Goal: Task Accomplishment & Management: Use online tool/utility

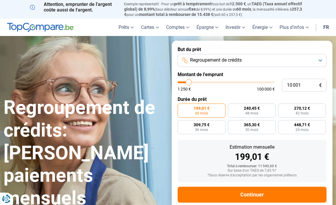
type input "9 750"
type input "9750"
type input "10 000"
type input "10000"
type input "10 750"
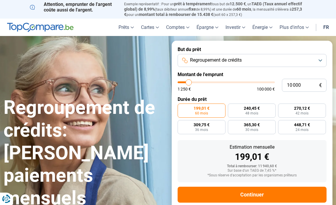
type input "10750"
type input "11 000"
type input "11000"
type input "11 250"
type input "11250"
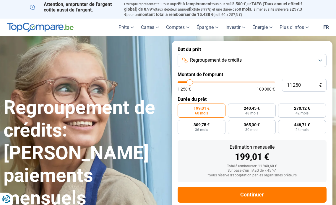
type input "12 000"
type input "12000"
type input "12 250"
type input "12250"
type input "12 500"
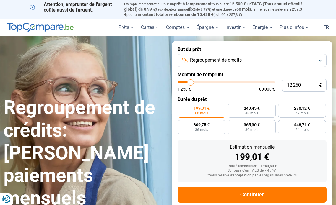
type input "12500"
type input "13 000"
type input "13000"
type input "13 750"
type input "13750"
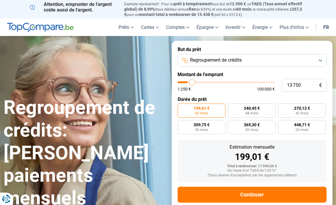
type input "14 500"
type input "14500"
type input "15 500"
type input "15500"
type input "16 000"
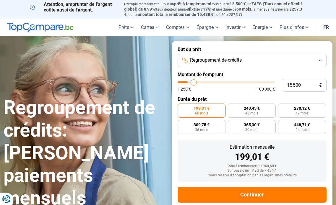
type input "16000"
type input "17 000"
type input "17000"
type input "17 500"
type input "17500"
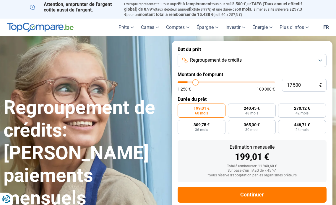
type input "18 000"
type input "18000"
type input "18 250"
type input "18250"
type input "19 000"
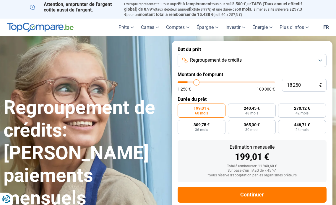
type input "19000"
type input "19 750"
type input "19750"
type input "20 750"
type input "20750"
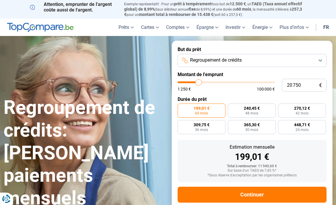
type input "21 250"
type input "21250"
type input "22 250"
type input "22250"
type input "23 500"
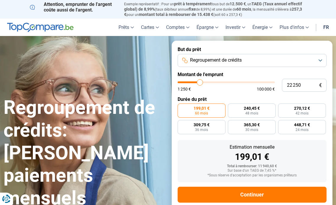
type input "23500"
type input "24 250"
type input "24250"
type input "25 250"
type input "25250"
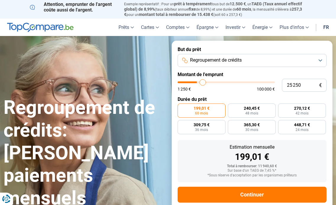
type input "25 500"
type input "25500"
type input "25 750"
type input "25750"
type input "26 500"
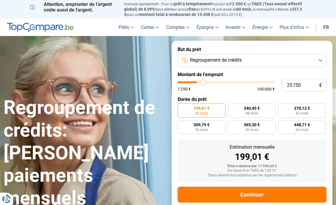
type input "26500"
type input "26 750"
type input "26750"
type input "27 000"
type input "27000"
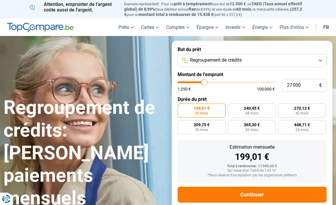
type input "27 750"
type input "27750"
type input "28 000"
type input "28000"
type input "28 250"
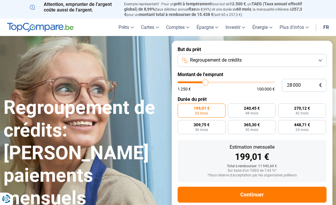
type input "28250"
type input "28 750"
type input "28750"
type input "29 000"
type input "29000"
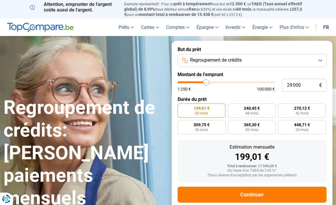
type input "30 000"
type input "30000"
type input "30 500"
type input "30500"
type input "31 250"
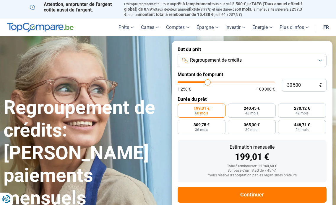
type input "31250"
type input "32 250"
type input "32250"
type input "32 500"
type input "32500"
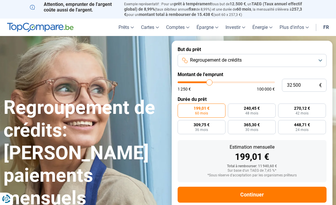
type input "33 500"
type input "33500"
type input "33 750"
type input "33750"
type input "34 500"
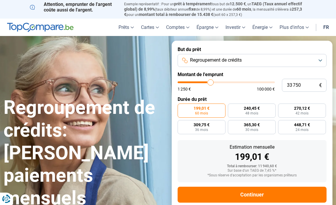
type input "34500"
type input "35 250"
type input "35250"
type input "35 500"
type input "35500"
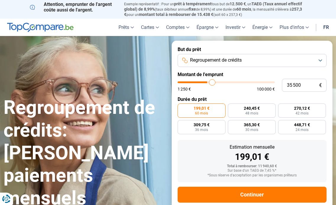
type input "35 750"
type input "35750"
type input "36 500"
type input "36500"
type input "36 750"
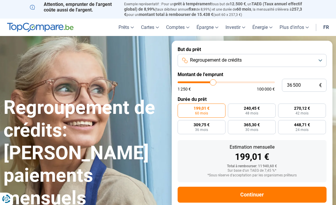
type input "36750"
type input "37 000"
type input "37000"
type input "37 750"
type input "37750"
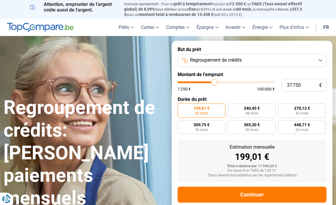
type input "38 000"
type input "38000"
type input "38 250"
type input "38250"
type input "39 250"
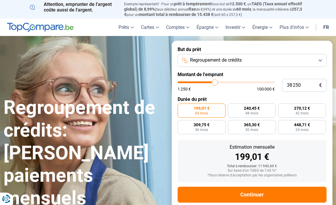
type input "39250"
type input "39 750"
type input "39750"
type input "40 250"
type input "40250"
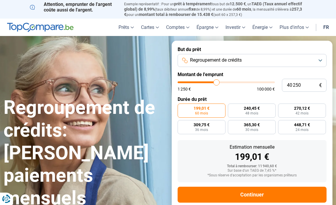
type input "40 500"
type input "40500"
type input "41 000"
type input "41000"
type input "41 250"
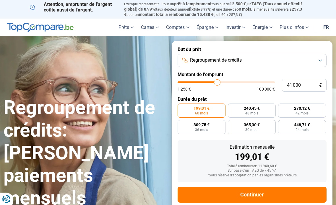
type input "41250"
type input "42 000"
type input "42000"
type input "42 250"
type input "42250"
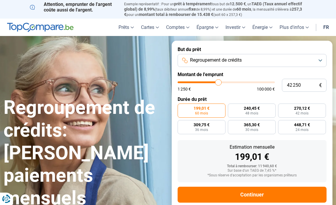
type input "42 500"
type input "42500"
type input "42 750"
type input "42750"
type input "43 750"
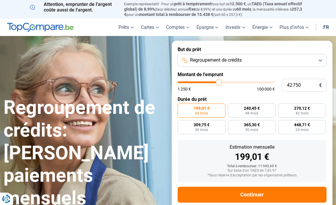
type input "43750"
type input "44 250"
type input "44250"
type input "44 500"
type input "44500"
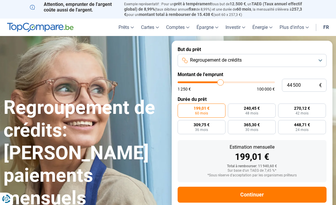
type input "44 750"
type input "44750"
type input "45 500"
type input "45500"
type input "45 750"
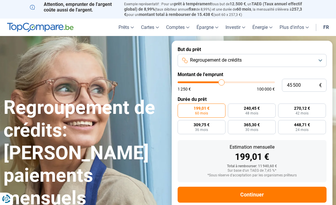
type input "45750"
type input "46 000"
type input "46000"
type input "46 500"
type input "46500"
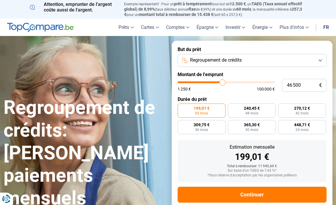
type input "47 000"
type input "47000"
type input "47 500"
type input "47500"
type input "48 250"
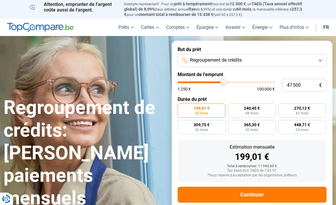
type input "48250"
type input "48 750"
type input "48750"
type input "49 250"
type input "49250"
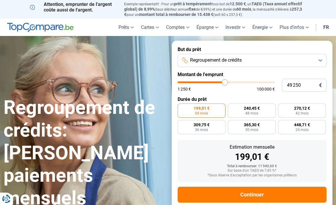
type input "49 750"
type input "49750"
type input "50 000"
type input "50000"
type input "50 250"
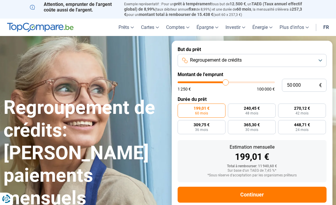
type input "50250"
type input "50 000"
type input "50000"
type input "49 250"
type input "49250"
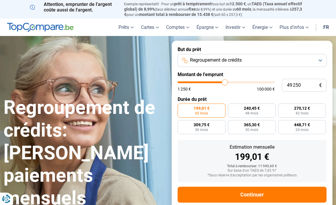
type input "49 750"
type input "49750"
type input "50 000"
type input "50000"
type input "50 250"
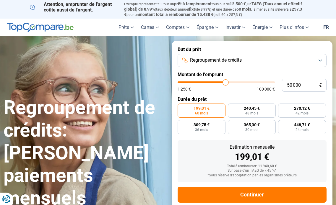
type input "50250"
type input "51 000"
type input "51000"
type input "50 500"
drag, startPoint x: 188, startPoint y: 81, endPoint x: 226, endPoint y: 83, distance: 37.5
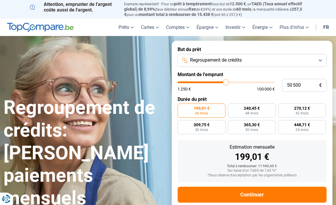
type input "50500"
click at [226, 83] on input "range" at bounding box center [225, 82] width 97 height 2
radio input "false"
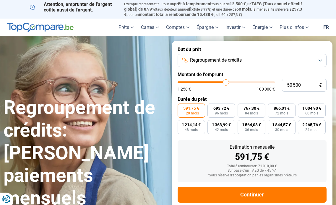
scroll to position [12, 0]
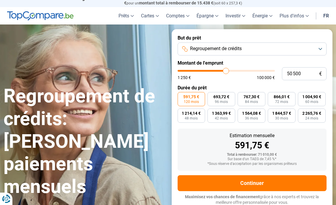
type input "51 250"
type input "51250"
type input "52 000"
type input "52000"
type input "52 250"
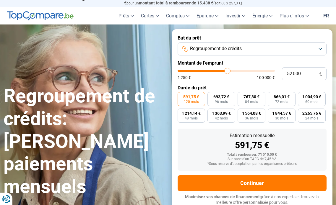
type input "52250"
type input "52 500"
type input "52500"
type input "52 750"
type input "52750"
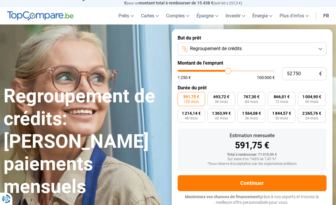
type input "52 250"
type input "52250"
type input "51 500"
type input "51500"
type input "51 250"
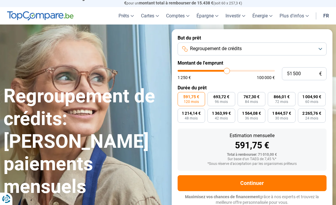
type input "51250"
type input "51 000"
type input "51000"
type input "50 250"
type input "50250"
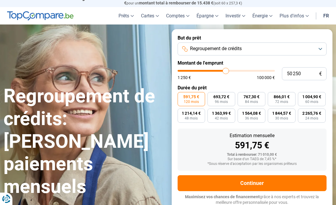
type input "50 000"
type input "50000"
click at [225, 71] on input "range" at bounding box center [225, 71] width 97 height 2
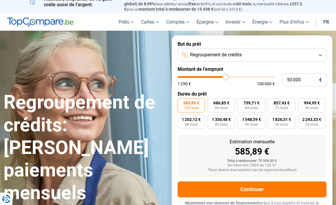
scroll to position [0, 0]
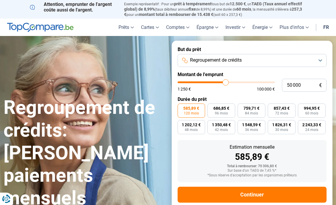
type input "49 750"
type input "49750"
type input "49 250"
type input "49250"
type input "49 000"
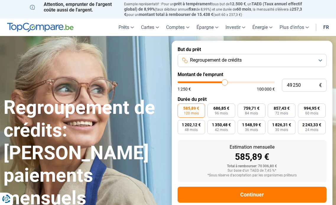
type input "49000"
type input "48 250"
drag, startPoint x: 225, startPoint y: 82, endPoint x: 215, endPoint y: 84, distance: 10.5
click at [215, 83] on input "range" at bounding box center [225, 82] width 97 height 2
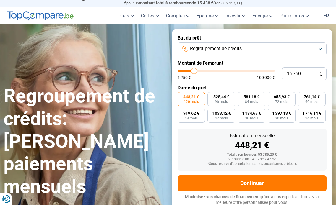
drag, startPoint x: 213, startPoint y: 70, endPoint x: 194, endPoint y: 73, distance: 19.4
click at [194, 72] on input "range" at bounding box center [225, 71] width 97 height 2
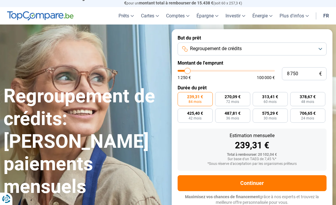
drag, startPoint x: 194, startPoint y: 69, endPoint x: 187, endPoint y: 71, distance: 6.8
click at [187, 71] on input "range" at bounding box center [225, 71] width 97 height 2
